Goal: Task Accomplishment & Management: Manage account settings

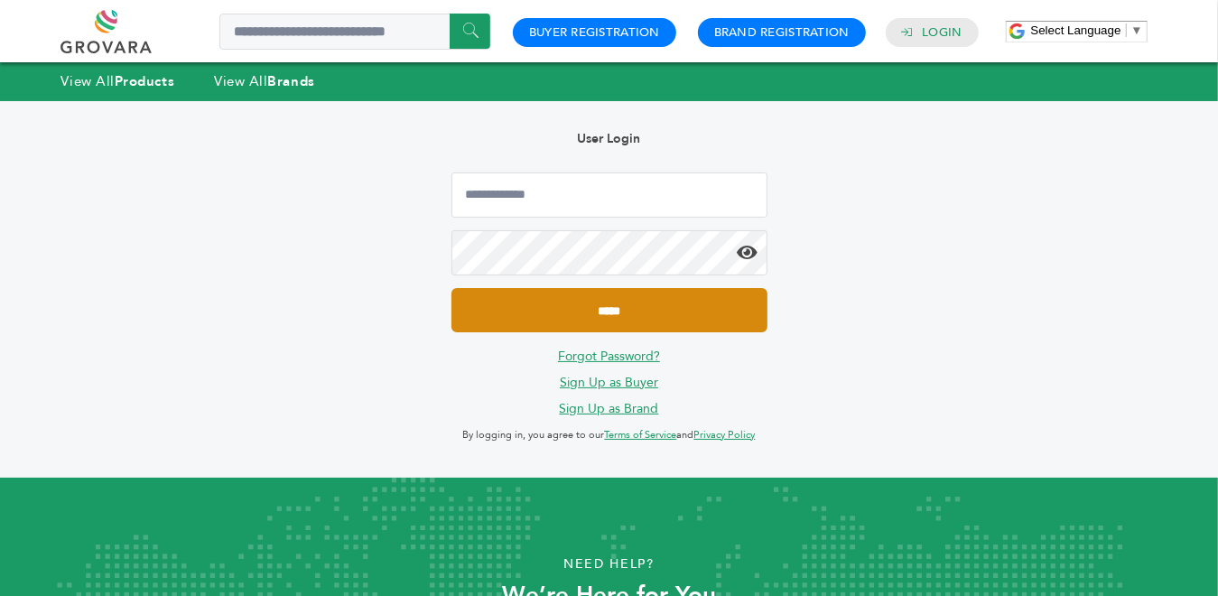
type input "**********"
click at [588, 320] on input "*****" at bounding box center [609, 310] width 316 height 44
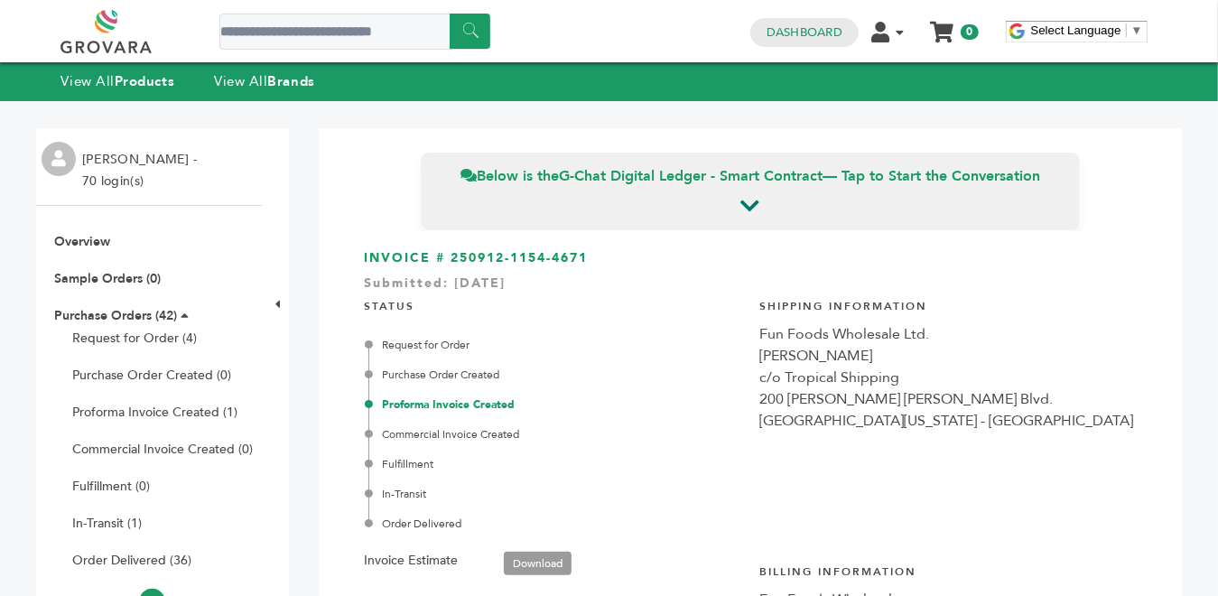
click at [533, 568] on link "Download" at bounding box center [538, 563] width 68 height 23
